Goal: Task Accomplishment & Management: Use online tool/utility

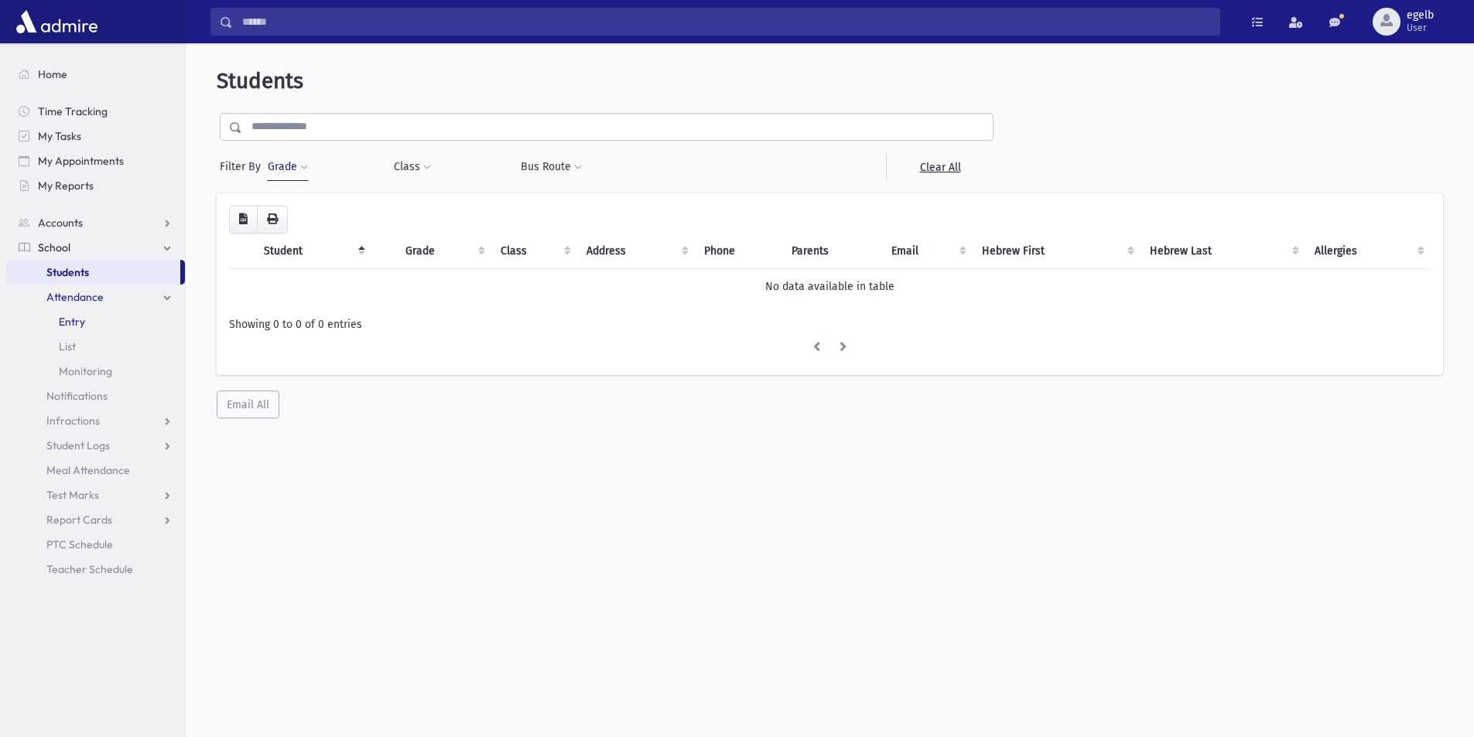
click at [80, 326] on span "Entry" at bounding box center [72, 322] width 26 height 14
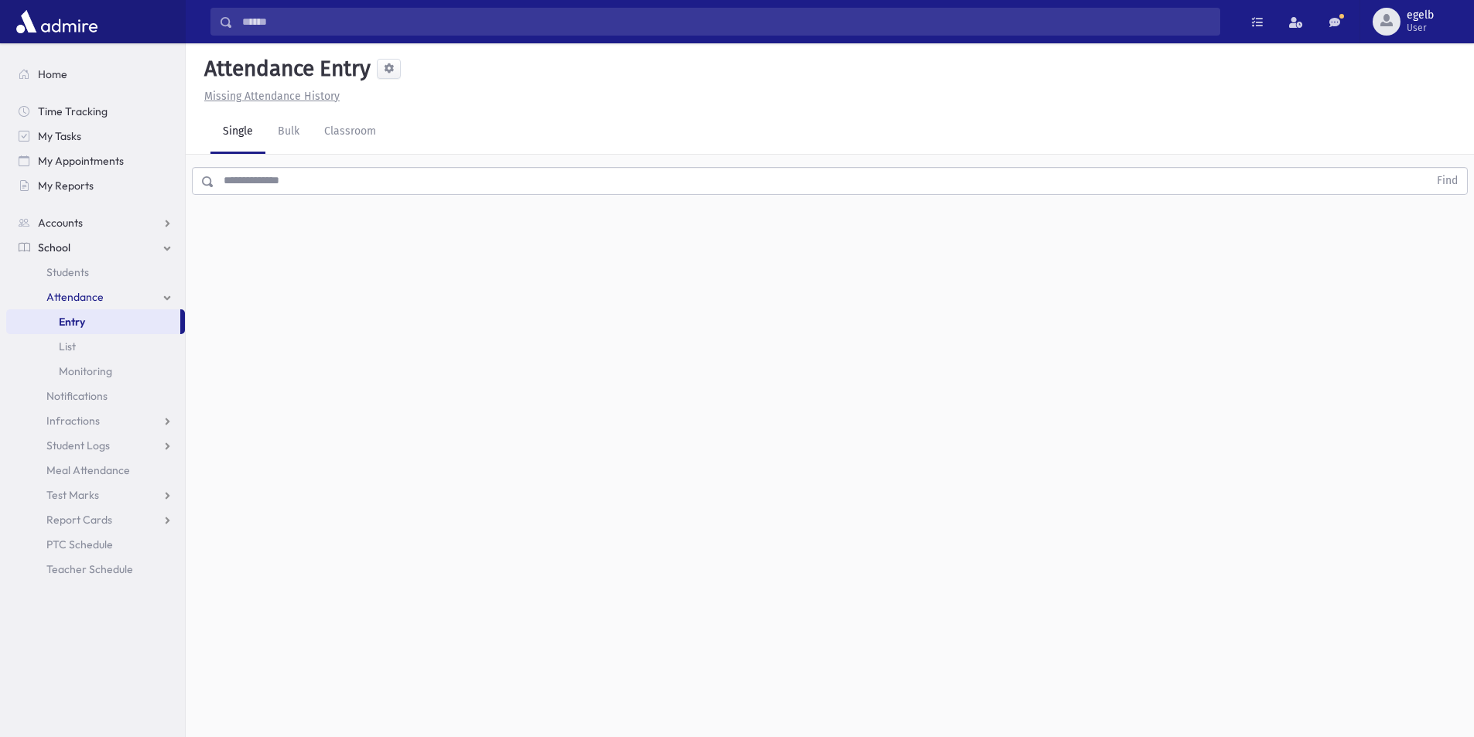
click at [273, 190] on input "text" at bounding box center [821, 181] width 1214 height 28
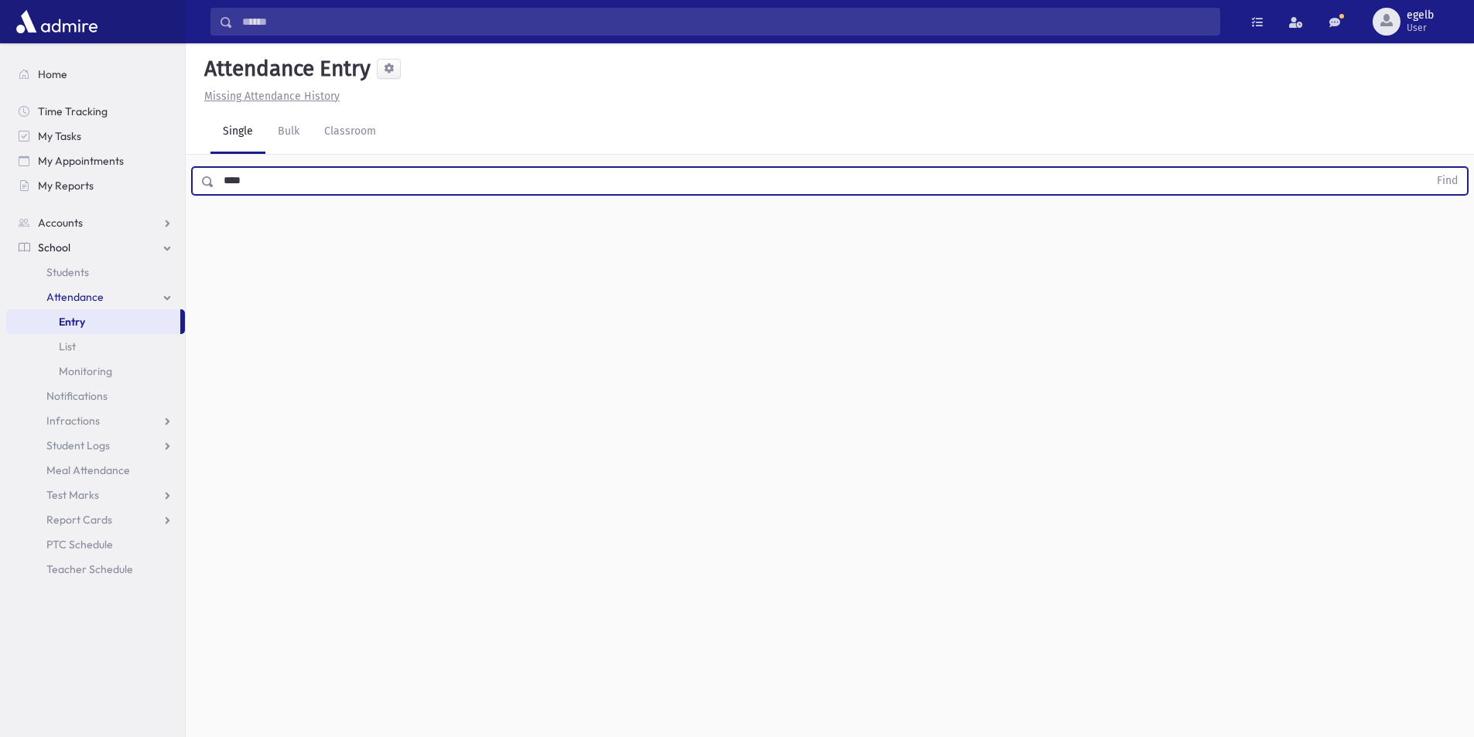
type input "****"
click at [1428, 168] on button "Find" at bounding box center [1447, 181] width 39 height 26
